Goal: Information Seeking & Learning: Learn about a topic

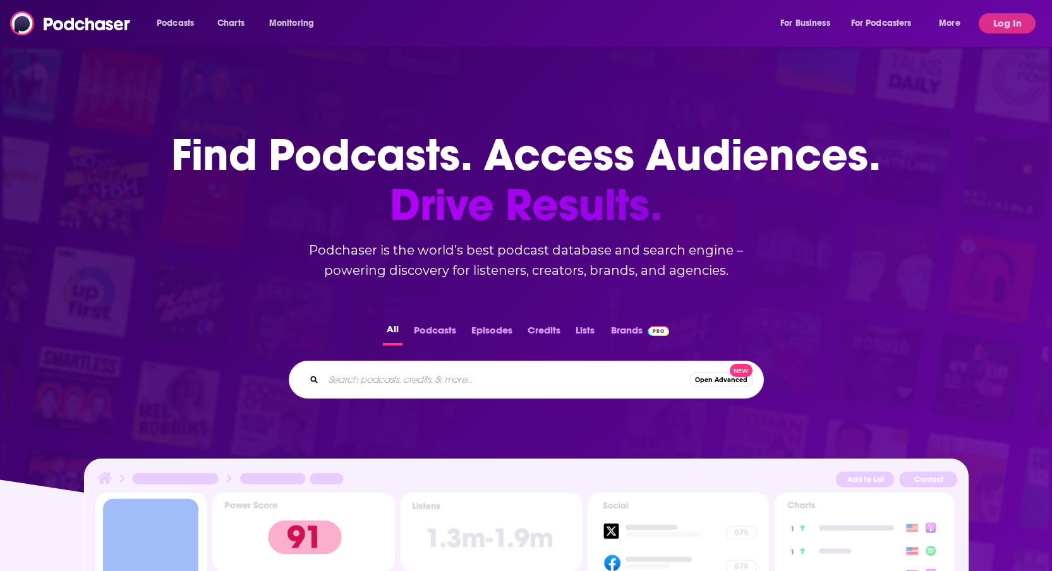
click at [524, 386] on input "Search podcasts, credits, & more..." at bounding box center [507, 380] width 366 height 20
type input "meez"
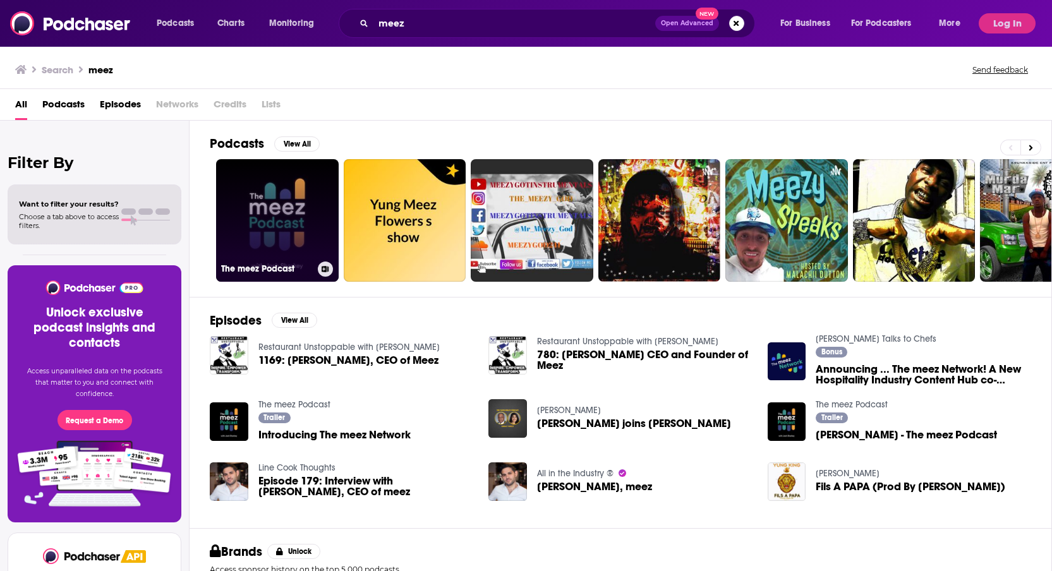
click at [277, 234] on link "The meez Podcast" at bounding box center [277, 220] width 123 height 123
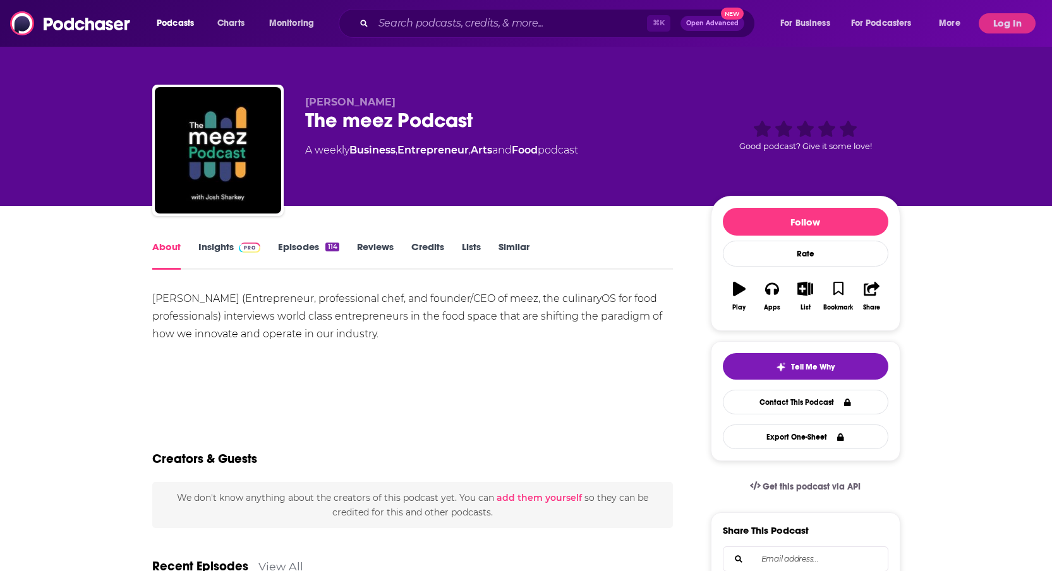
click at [213, 243] on link "Insights" at bounding box center [229, 255] width 63 height 29
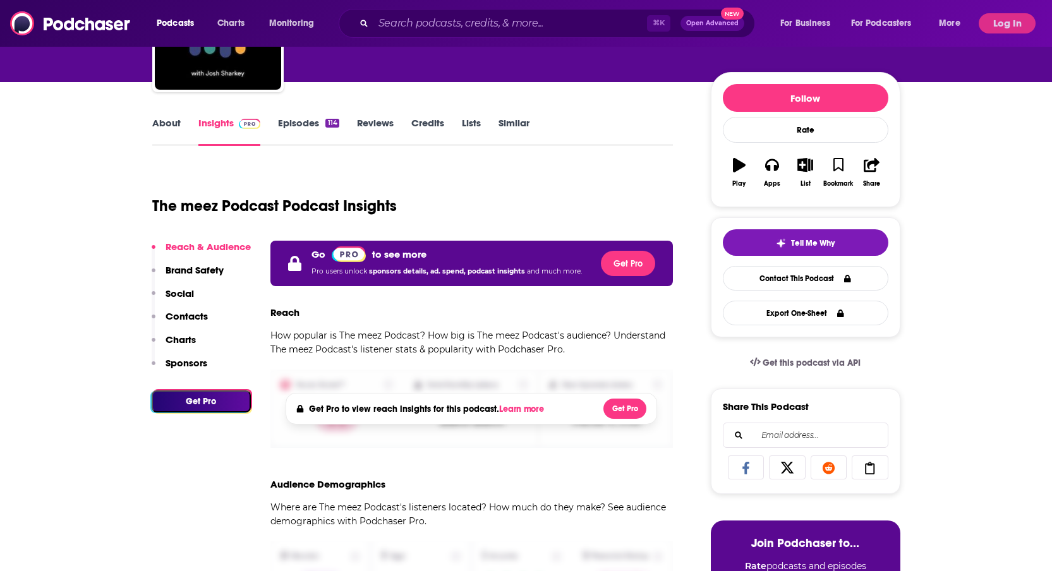
scroll to position [125, 0]
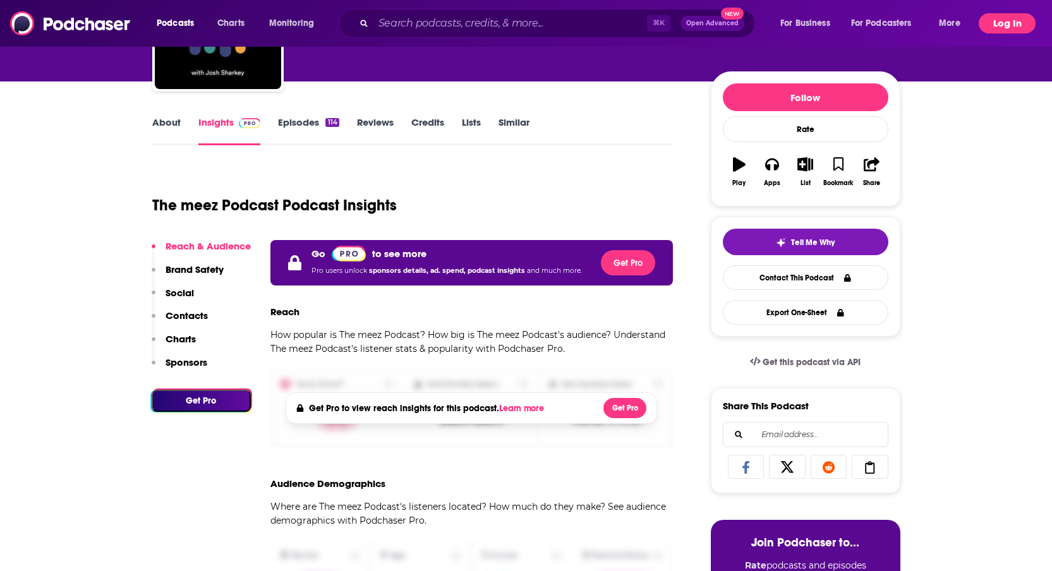
click at [997, 20] on button "Log In" at bounding box center [1007, 23] width 57 height 20
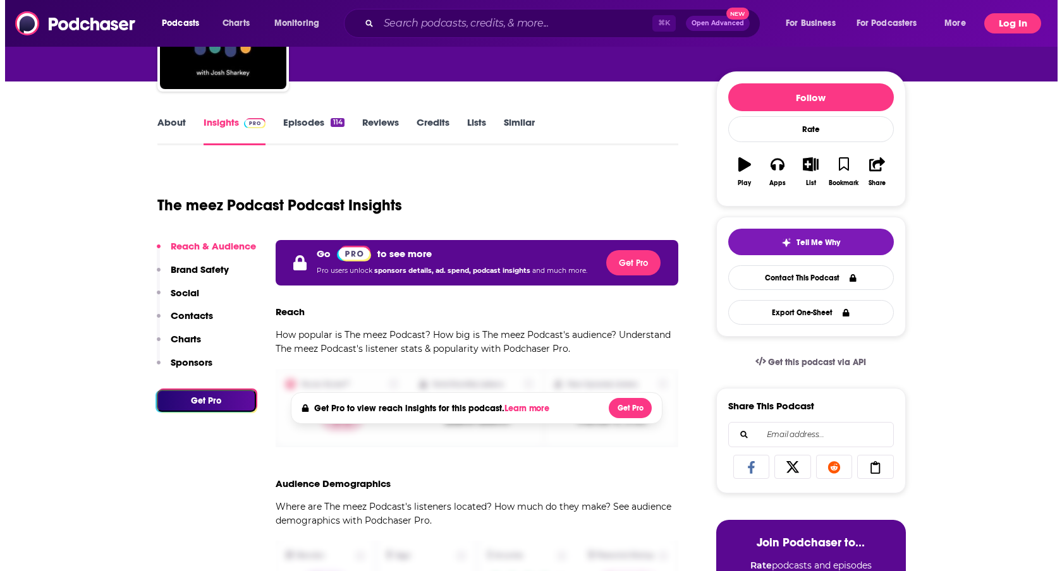
scroll to position [0, 0]
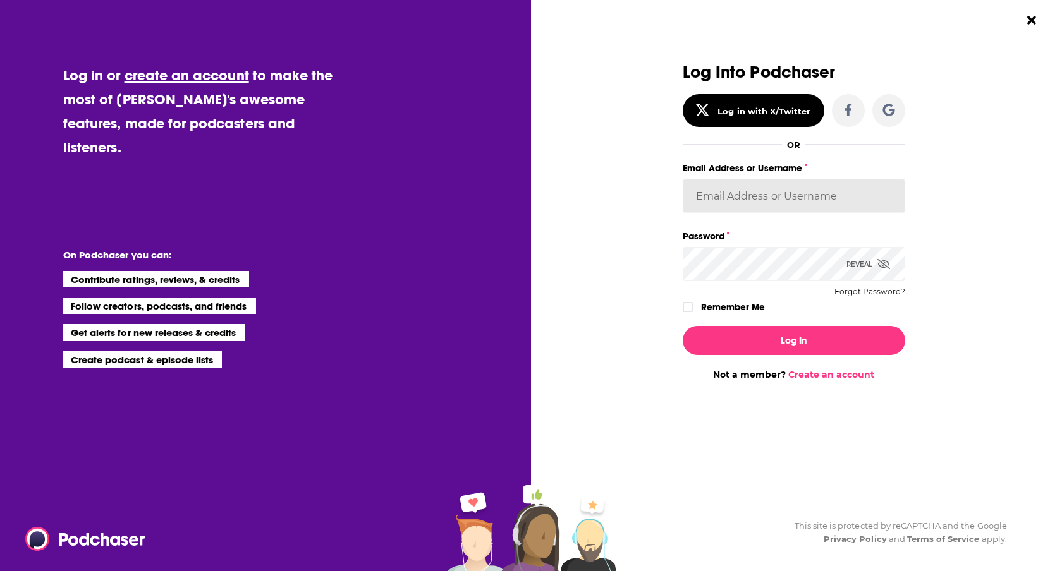
click at [757, 209] on input "Email Address or Username" at bounding box center [794, 196] width 222 height 34
type input "katieTBG"
click at [746, 312] on label "Remember Me" at bounding box center [733, 307] width 64 height 16
click at [691, 313] on input "rememberMe" at bounding box center [688, 313] width 8 height 0
click at [746, 308] on label "Remember Me" at bounding box center [733, 307] width 64 height 16
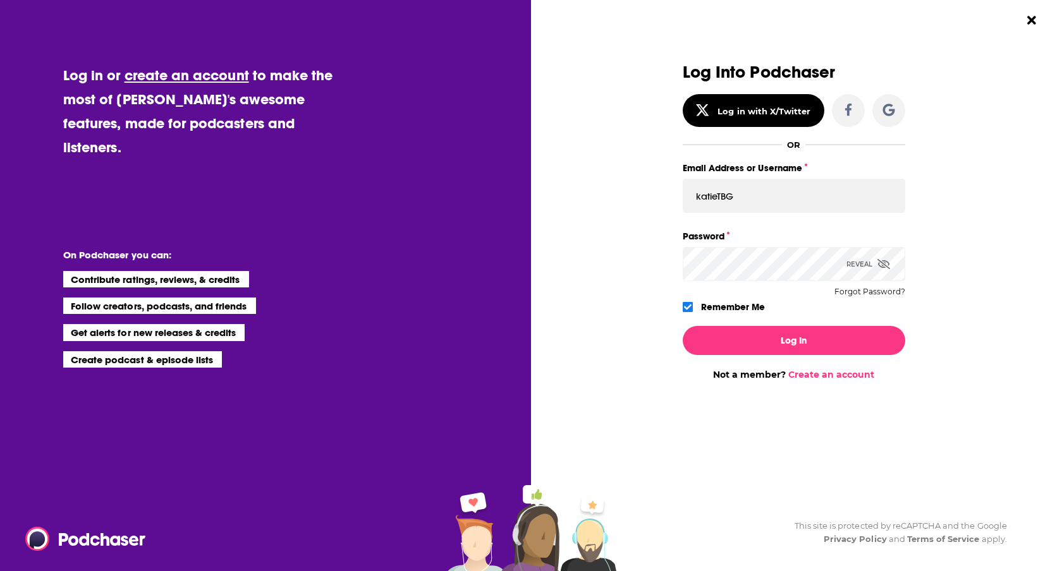
click at [693, 312] on input "rememberMe" at bounding box center [688, 312] width 10 height 0
click at [746, 308] on label "Remember Me" at bounding box center [733, 307] width 64 height 16
click at [691, 313] on input "rememberMe" at bounding box center [688, 313] width 8 height 0
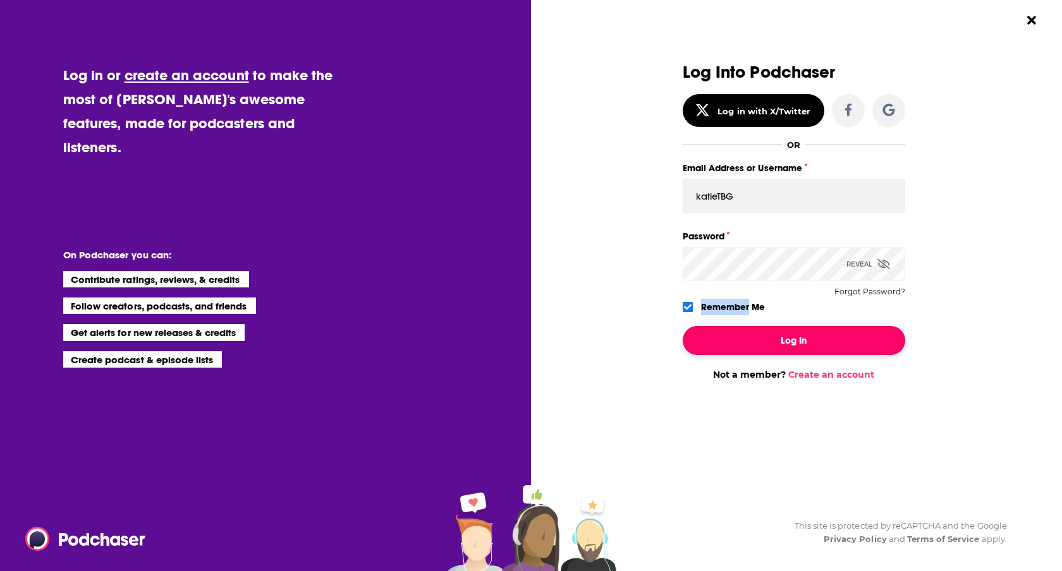
click at [748, 332] on button "Log In" at bounding box center [794, 340] width 222 height 29
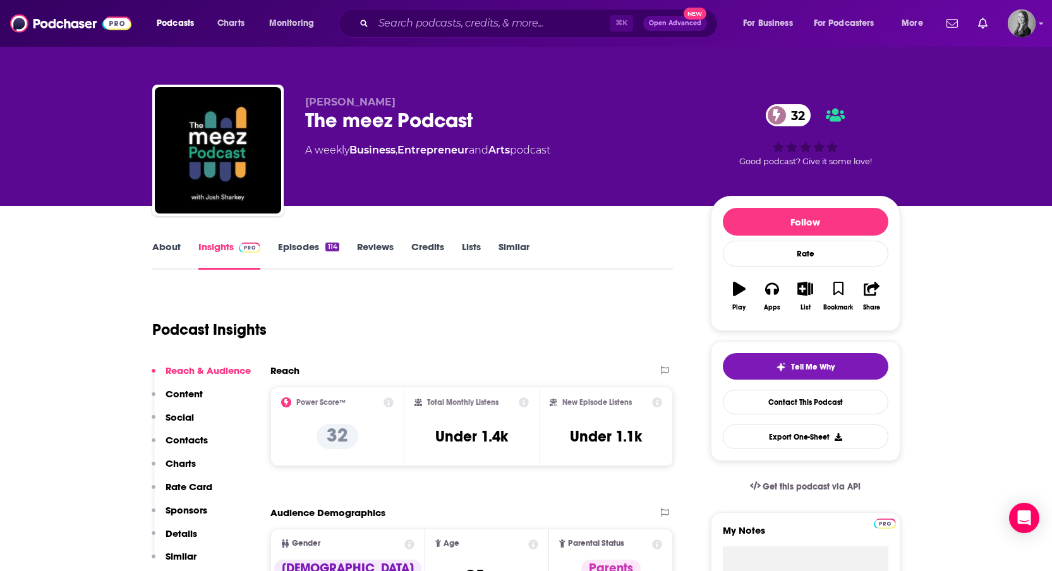
scroll to position [249, 0]
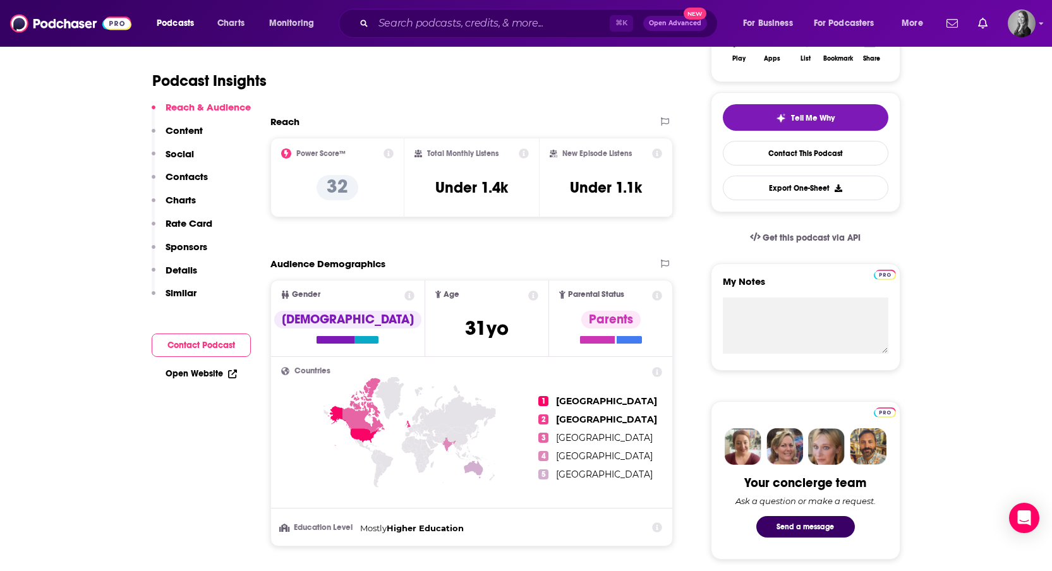
click at [197, 179] on p "Contacts" at bounding box center [187, 177] width 42 height 12
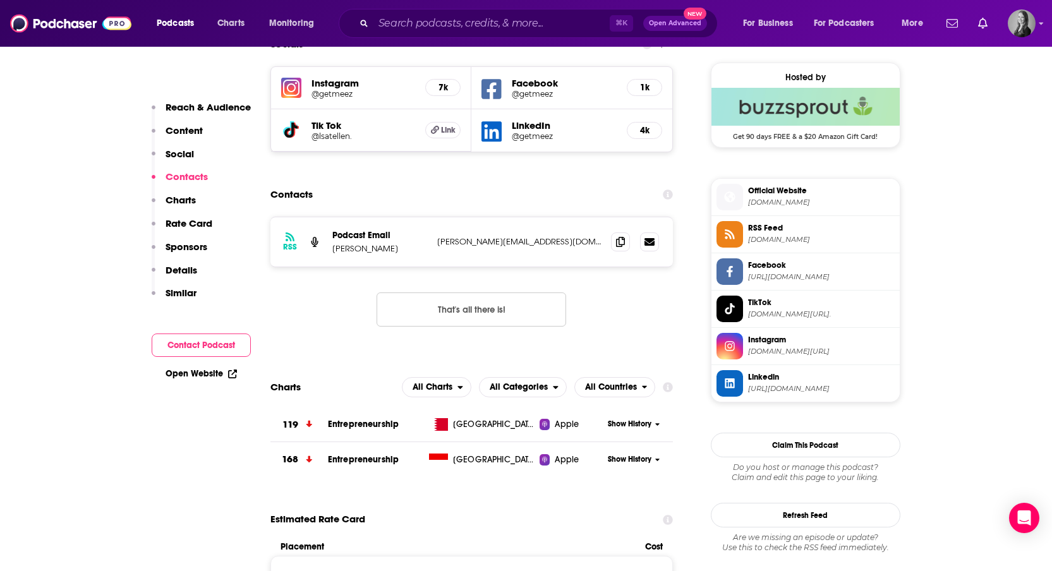
scroll to position [916, 0]
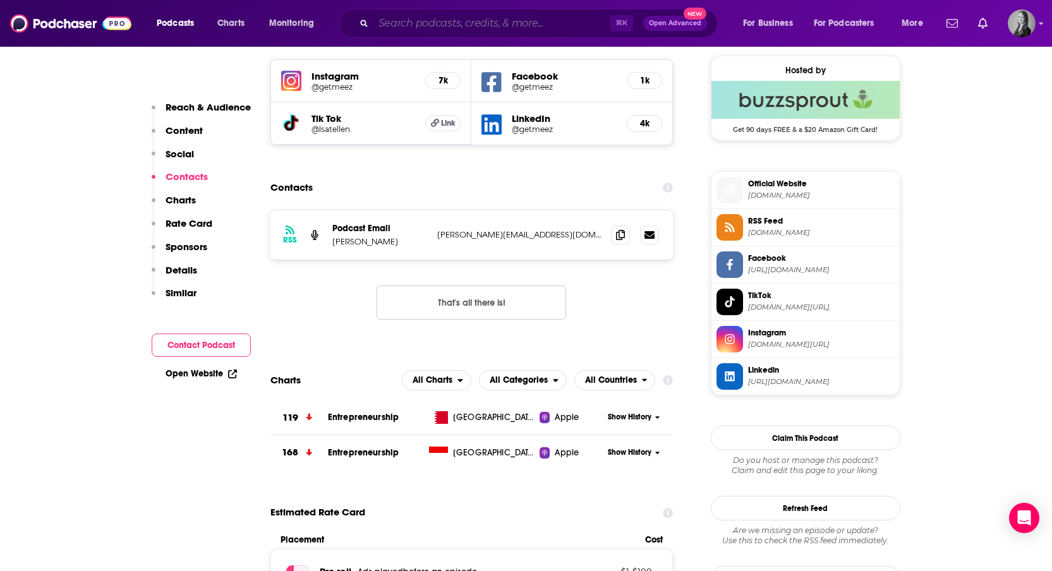
click at [455, 21] on input "Search podcasts, credits, & more..." at bounding box center [492, 23] width 236 height 20
